Goal: Information Seeking & Learning: Learn about a topic

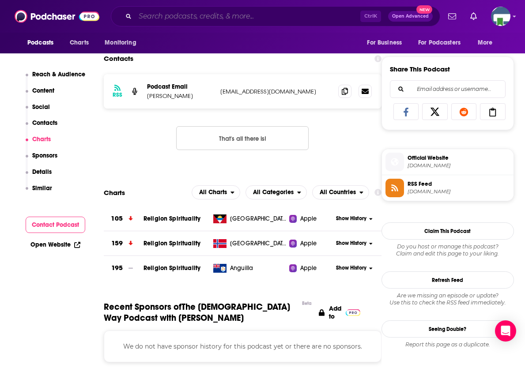
click at [203, 18] on input "Search podcasts, credits, & more..." at bounding box center [247, 16] width 225 height 14
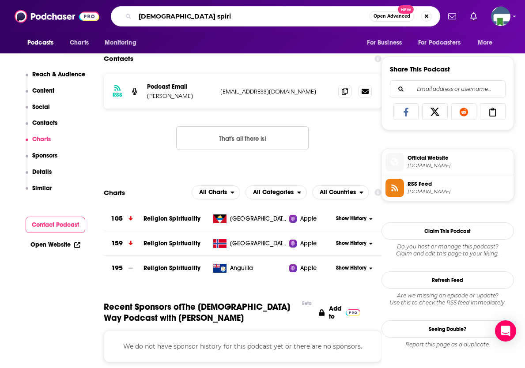
type input "[DEMOGRAPHIC_DATA] spirit"
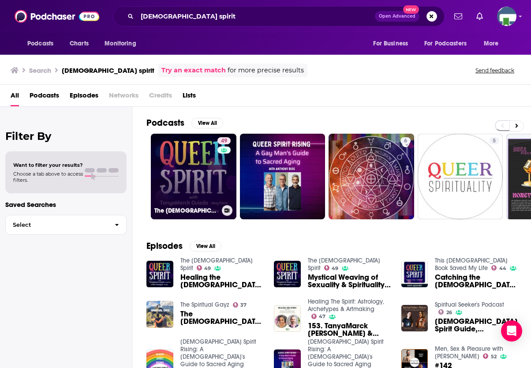
click at [208, 173] on link "49 The [DEMOGRAPHIC_DATA] Spirit" at bounding box center [194, 177] width 86 height 86
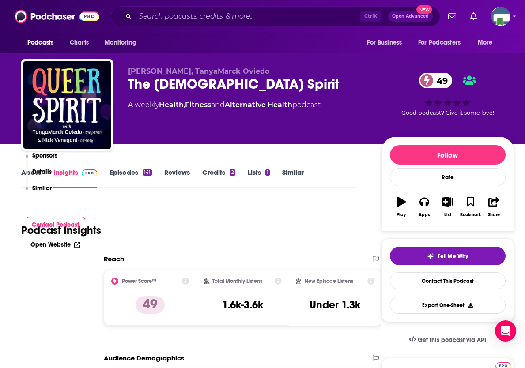
scroll to position [529, 0]
